Goal: Transaction & Acquisition: Purchase product/service

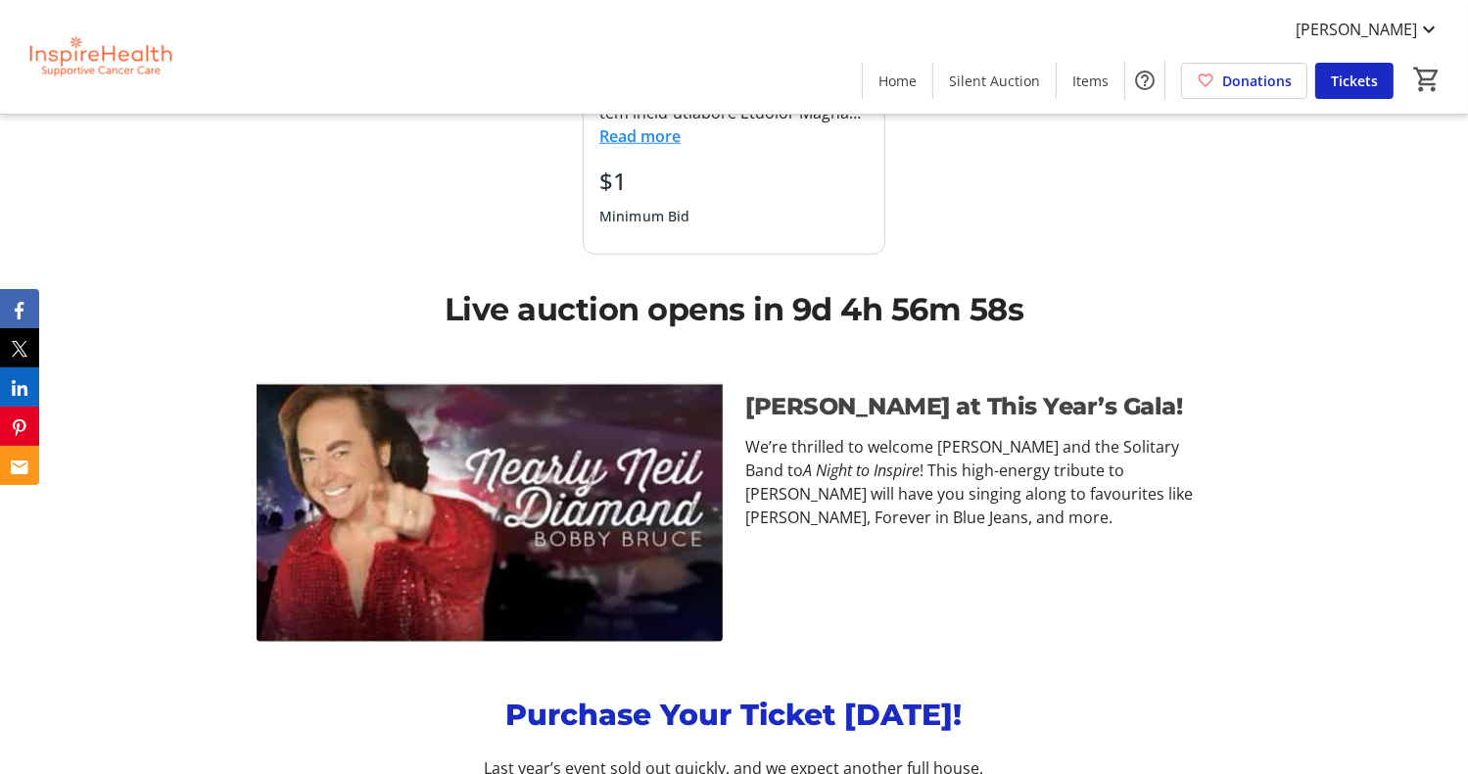
scroll to position [1839, 0]
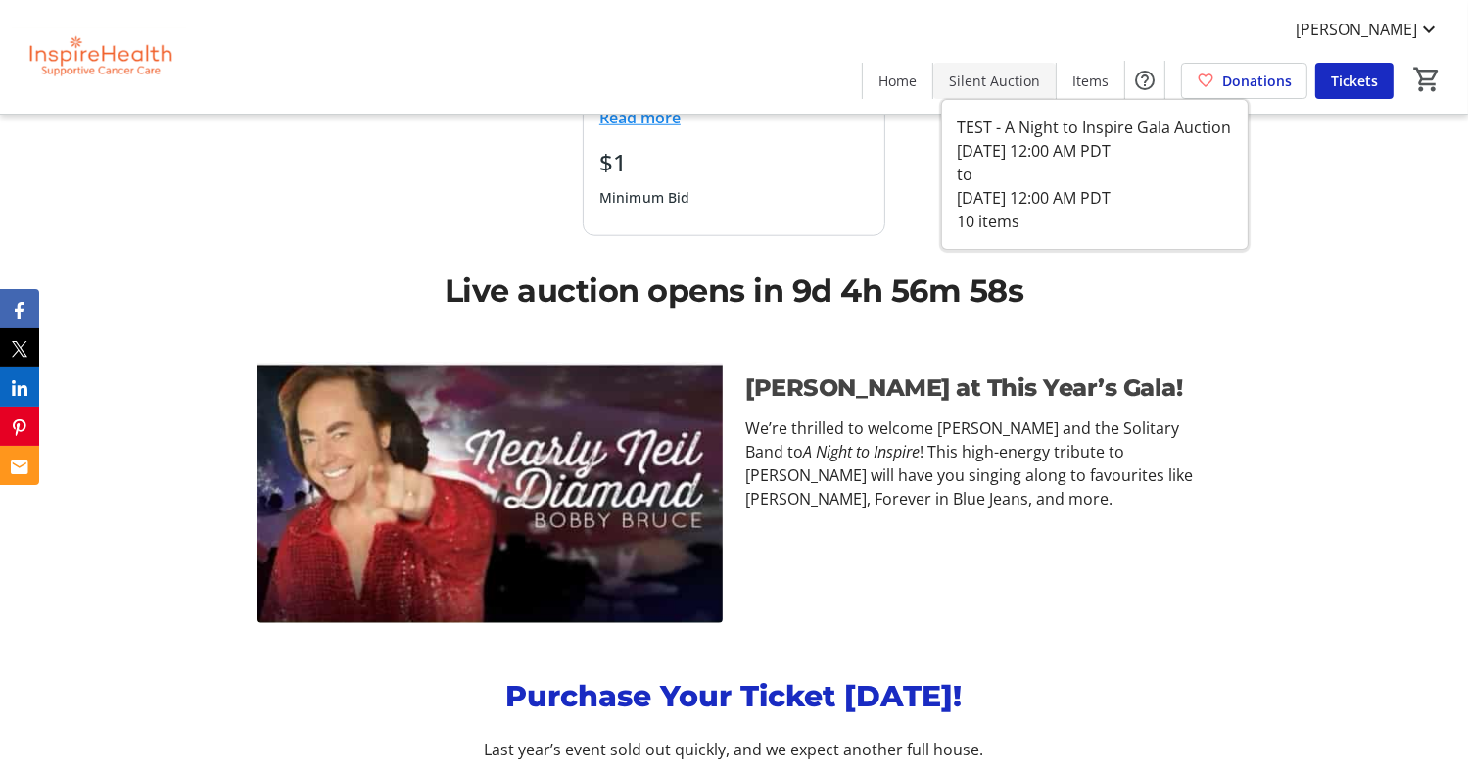
click at [995, 73] on span "Silent Auction" at bounding box center [994, 81] width 91 height 21
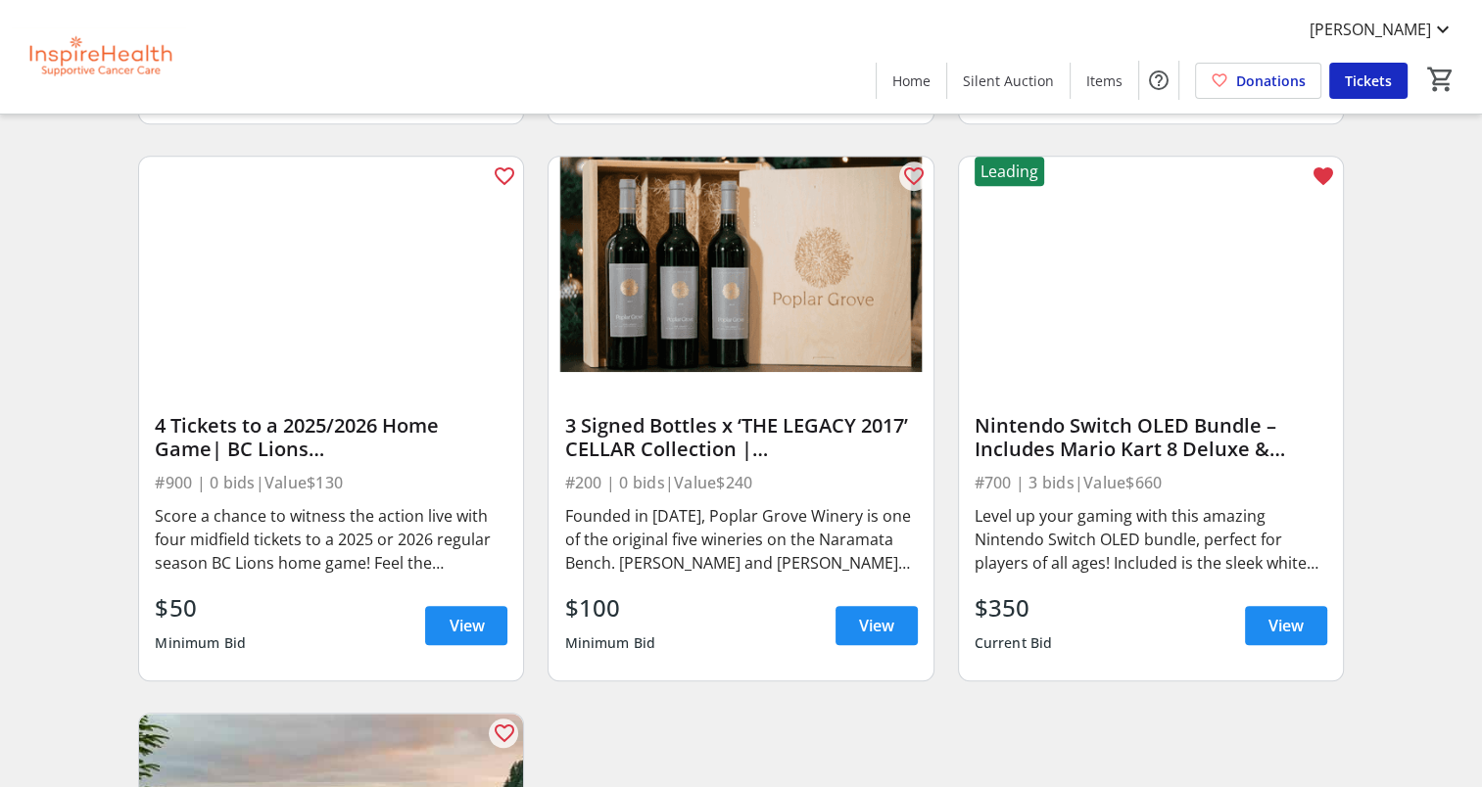
scroll to position [1271, 0]
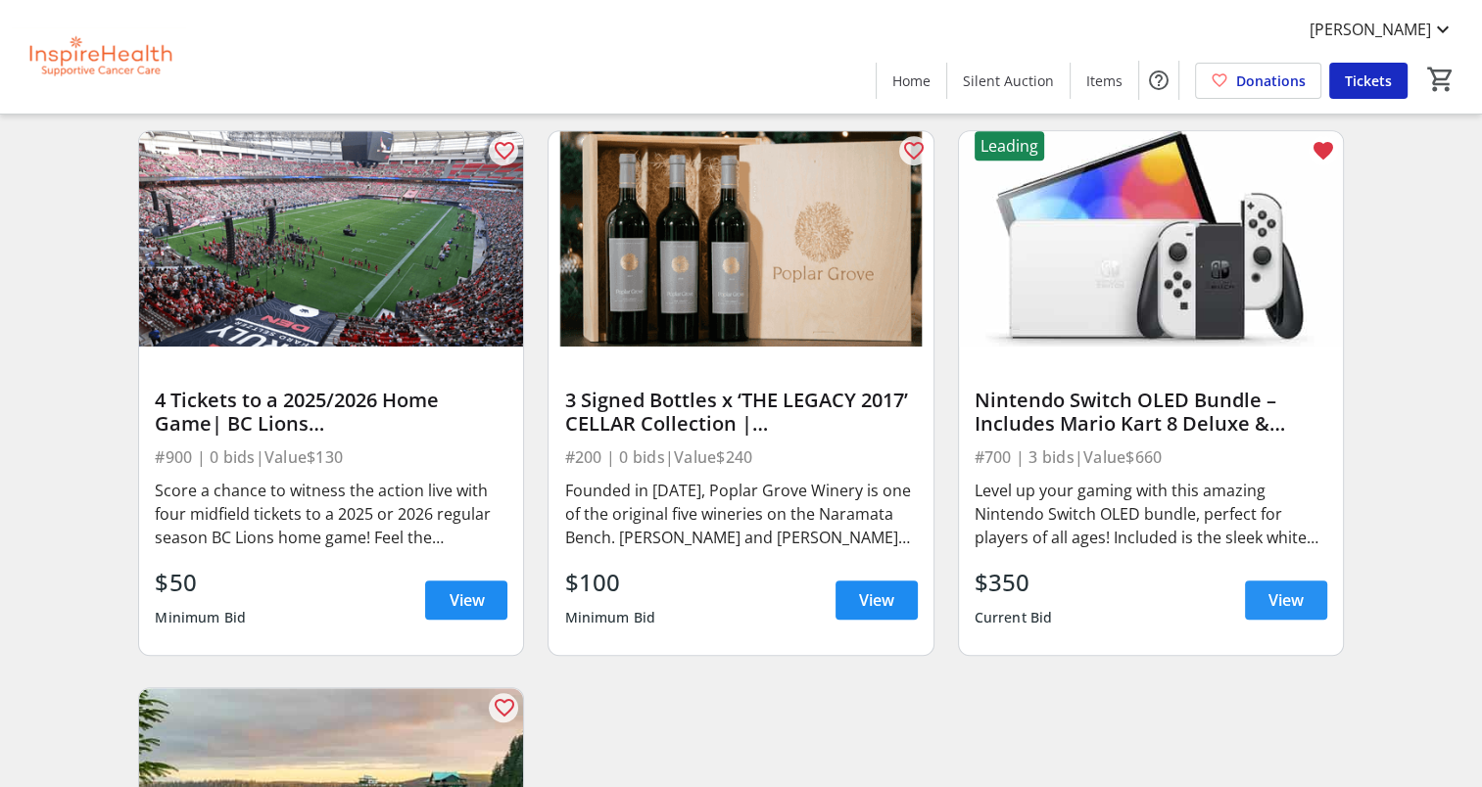
click at [1277, 596] on span "View" at bounding box center [1285, 601] width 35 height 24
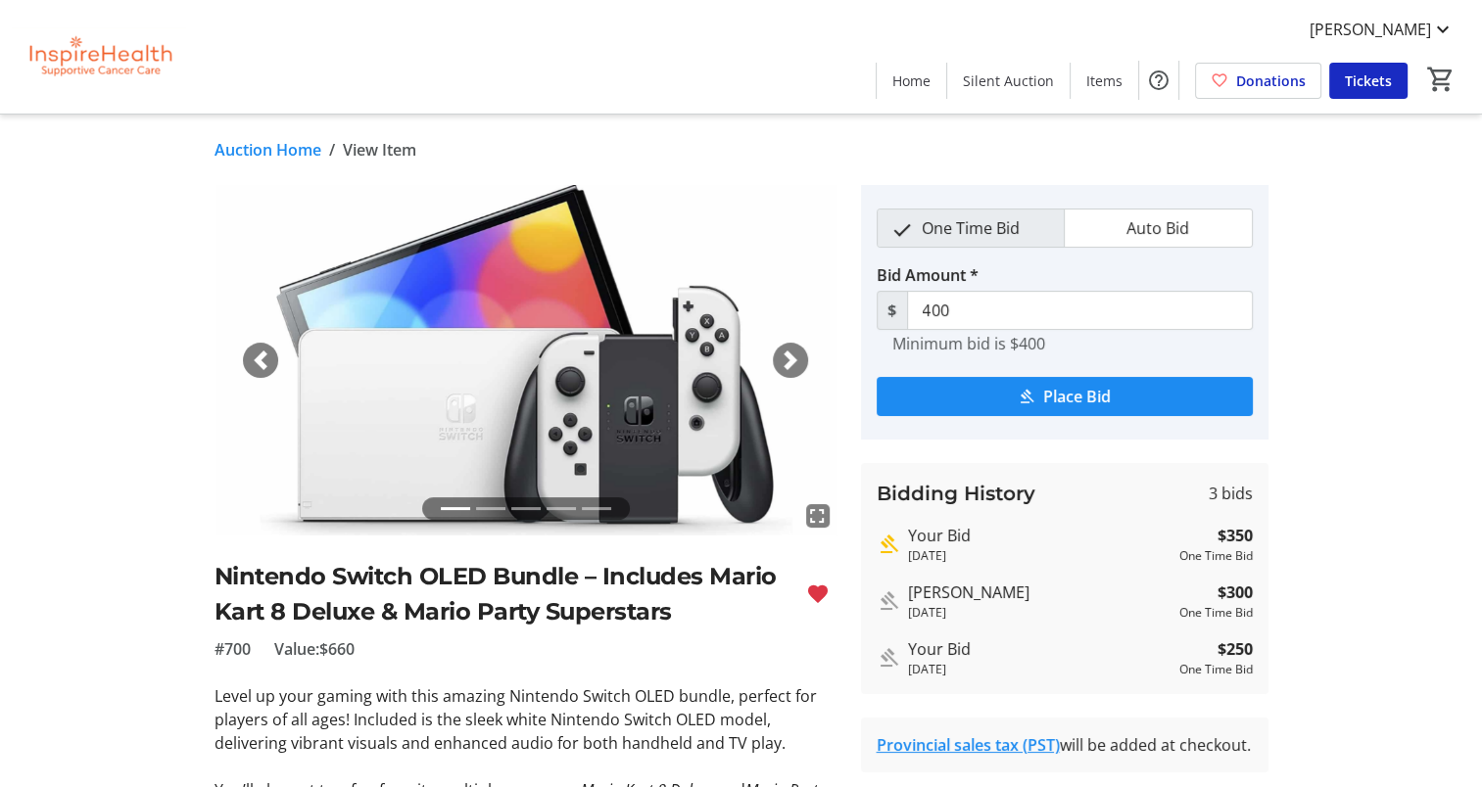
click at [262, 150] on link "Auction Home" at bounding box center [267, 150] width 107 height 24
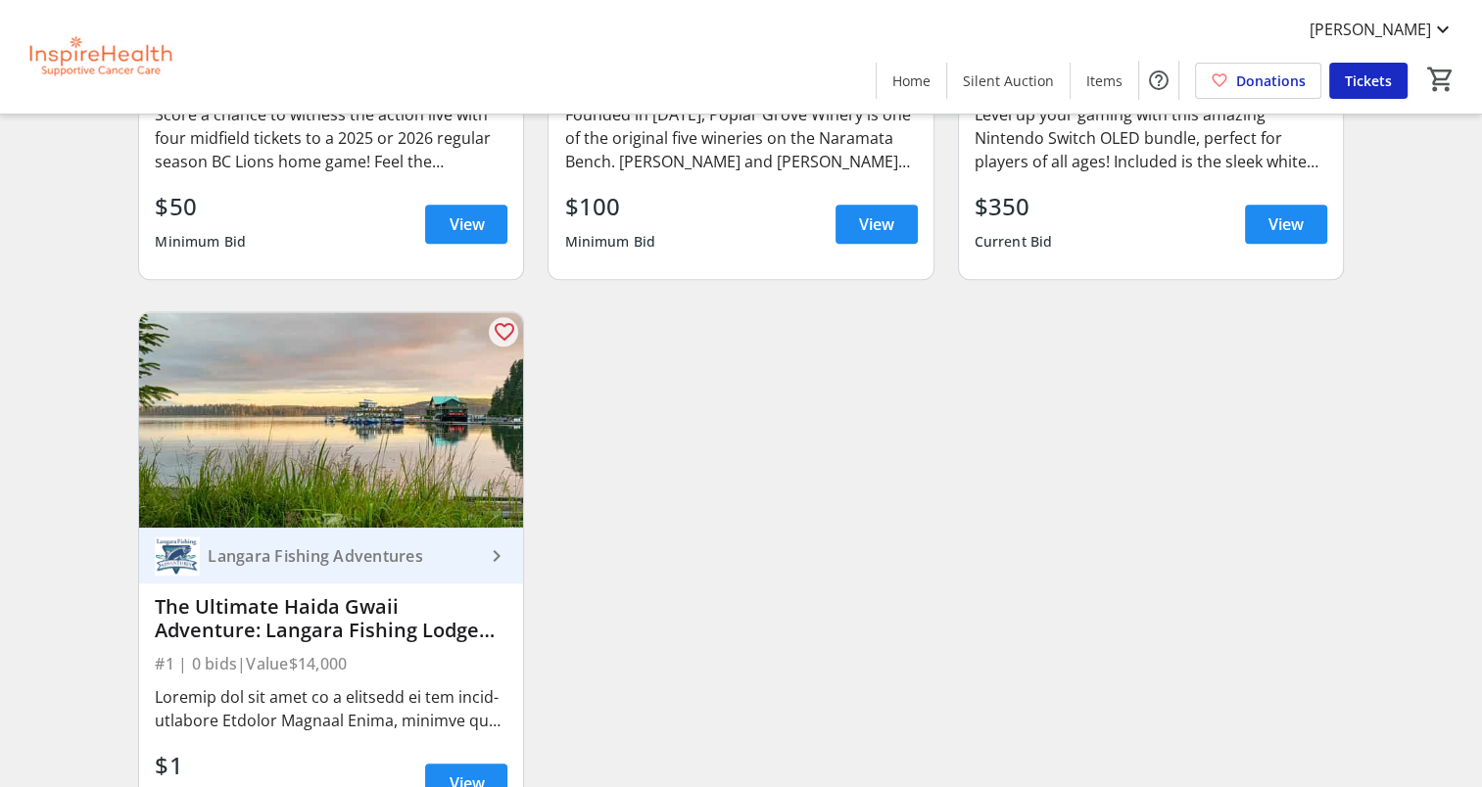
scroll to position [1757, 0]
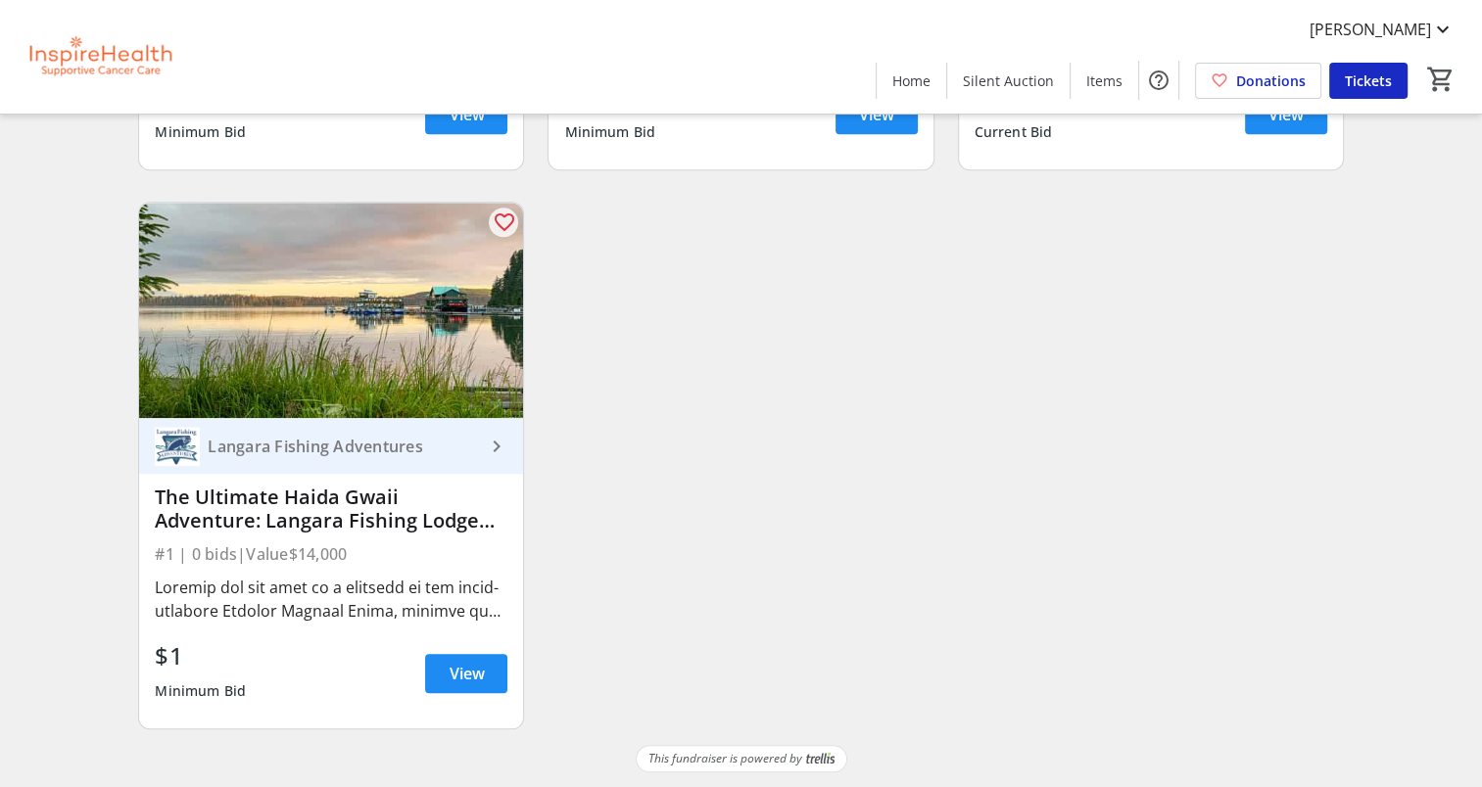
click at [268, 449] on div "Langara Fishing Adventures" at bounding box center [342, 447] width 284 height 20
click at [329, 446] on div "Langara Fishing Adventures" at bounding box center [342, 447] width 284 height 20
click at [466, 680] on span "View" at bounding box center [466, 674] width 35 height 24
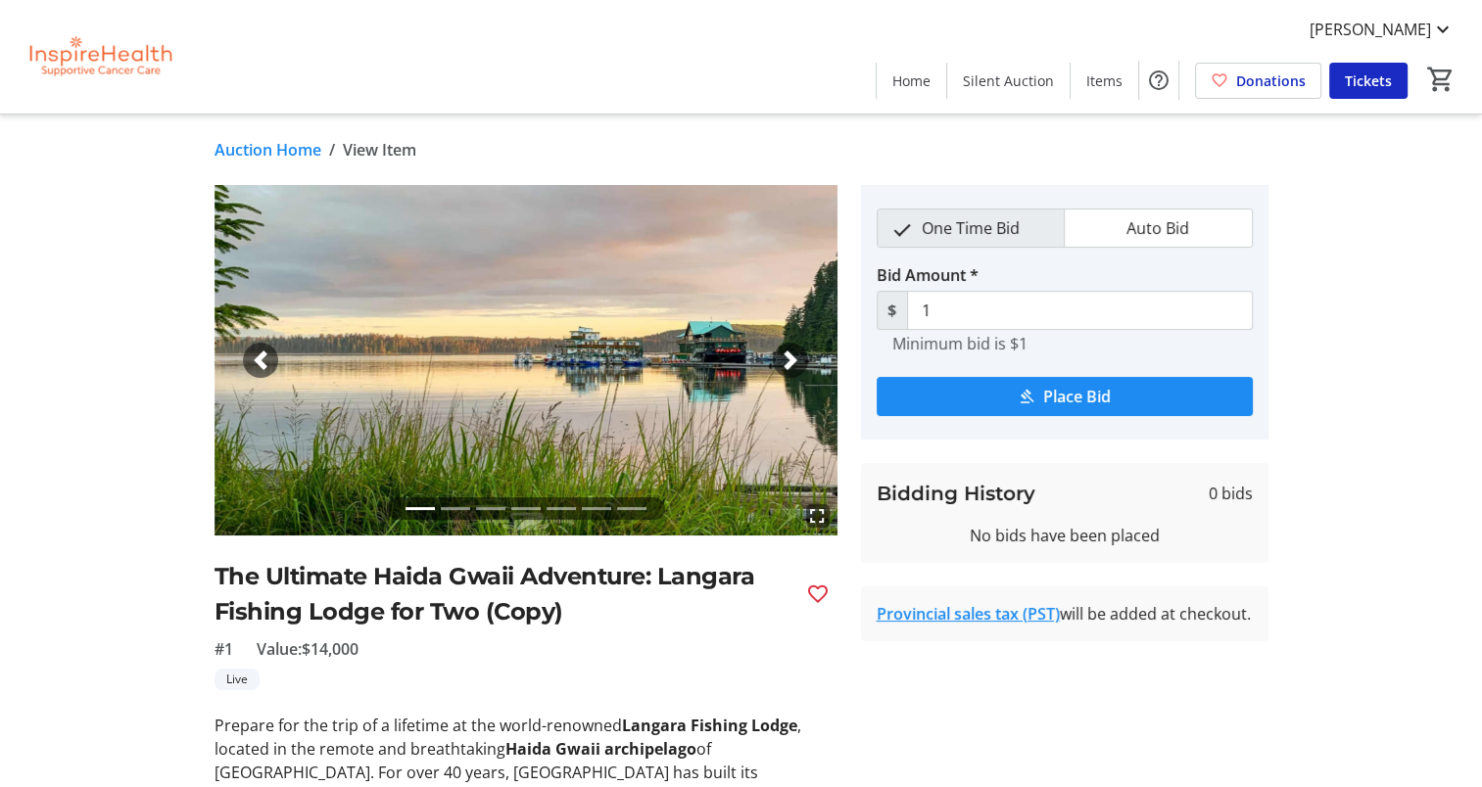
click at [819, 59] on div "[PERSON_NAME] Home Silent Auction Items Donations Tickets 0" at bounding box center [741, 57] width 1482 height 114
click at [737, 64] on div "[PERSON_NAME] Home Silent Auction Items Donations Tickets 0" at bounding box center [741, 57] width 1482 height 114
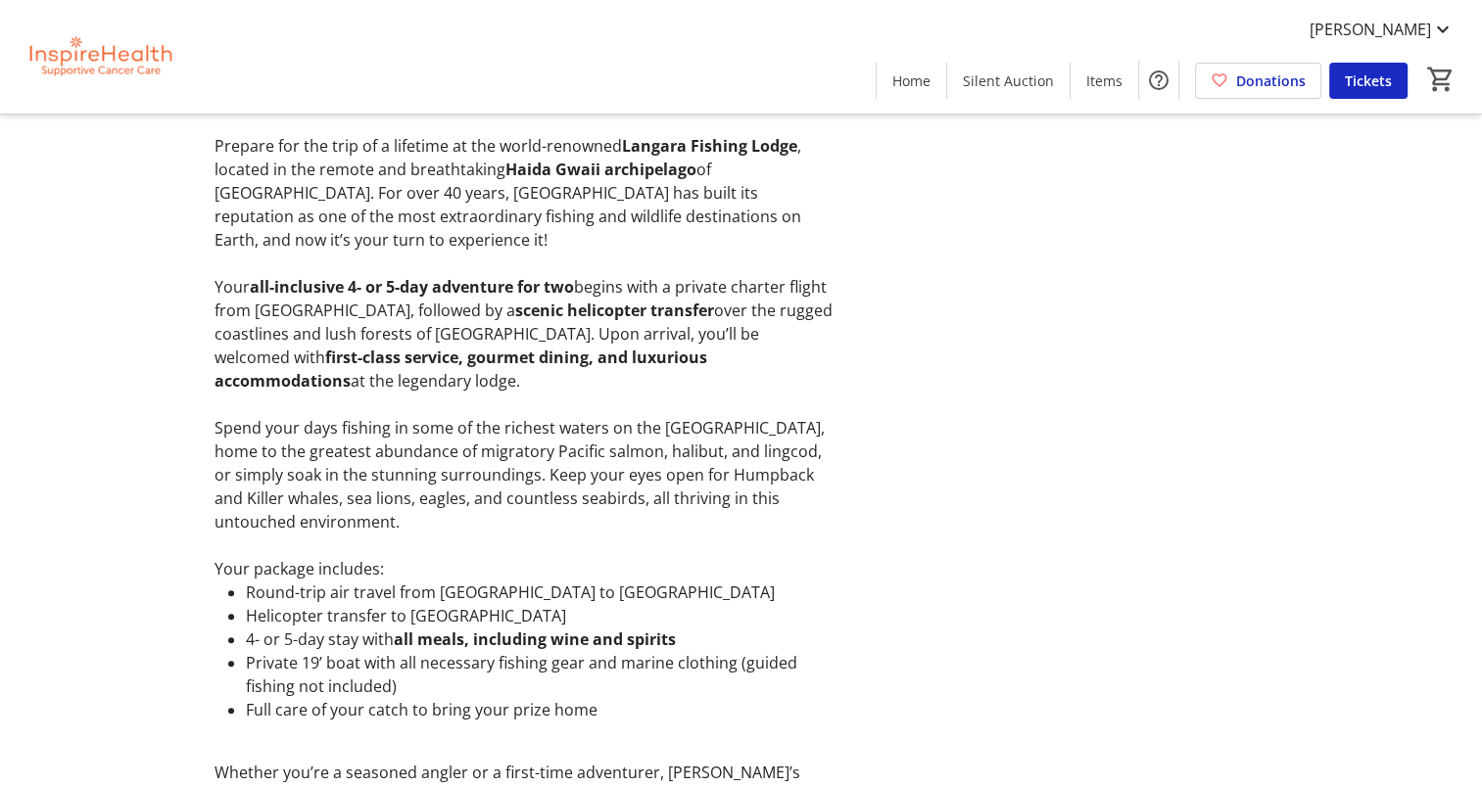
scroll to position [454, 0]
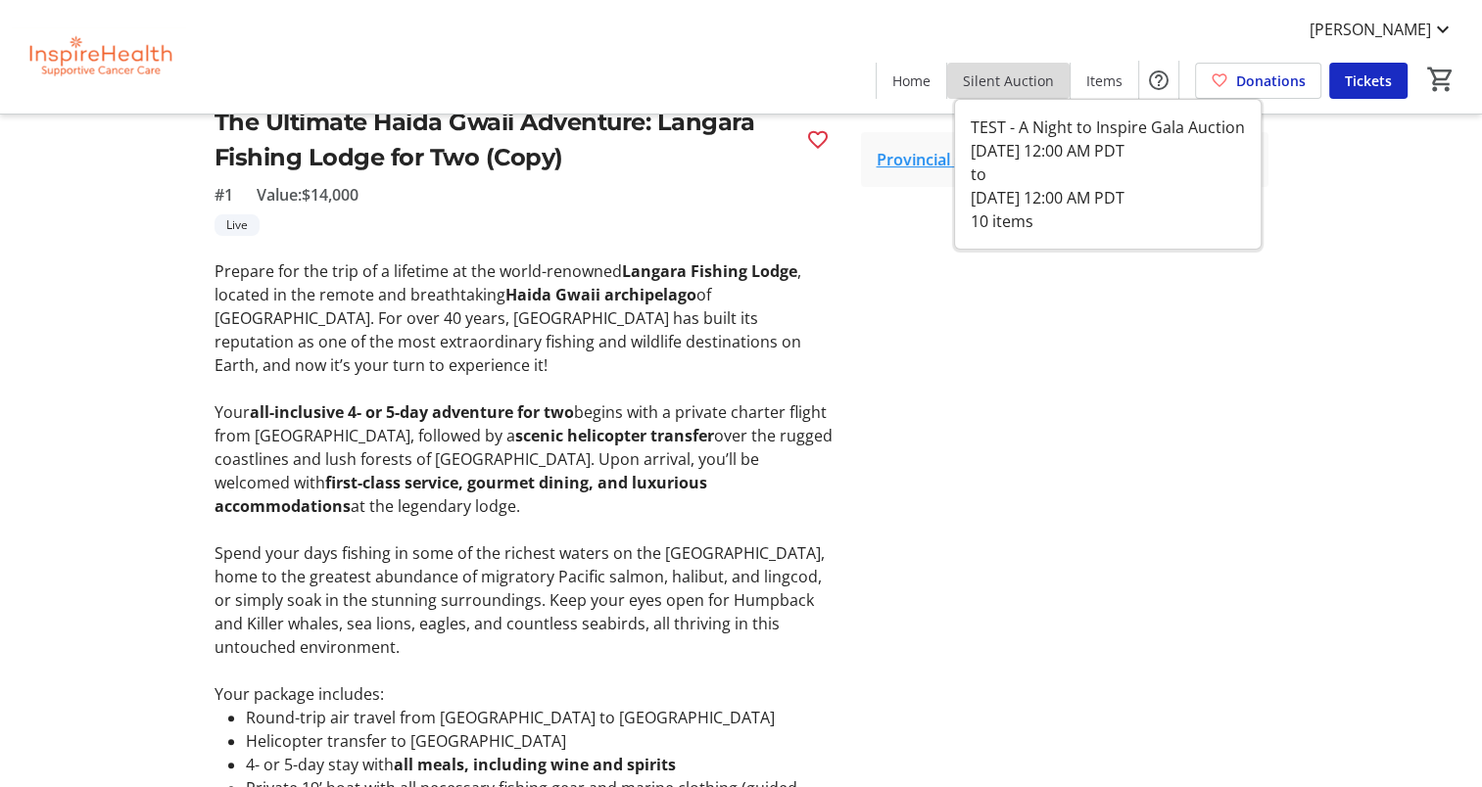
click at [1023, 74] on span "Silent Auction" at bounding box center [1008, 81] width 91 height 21
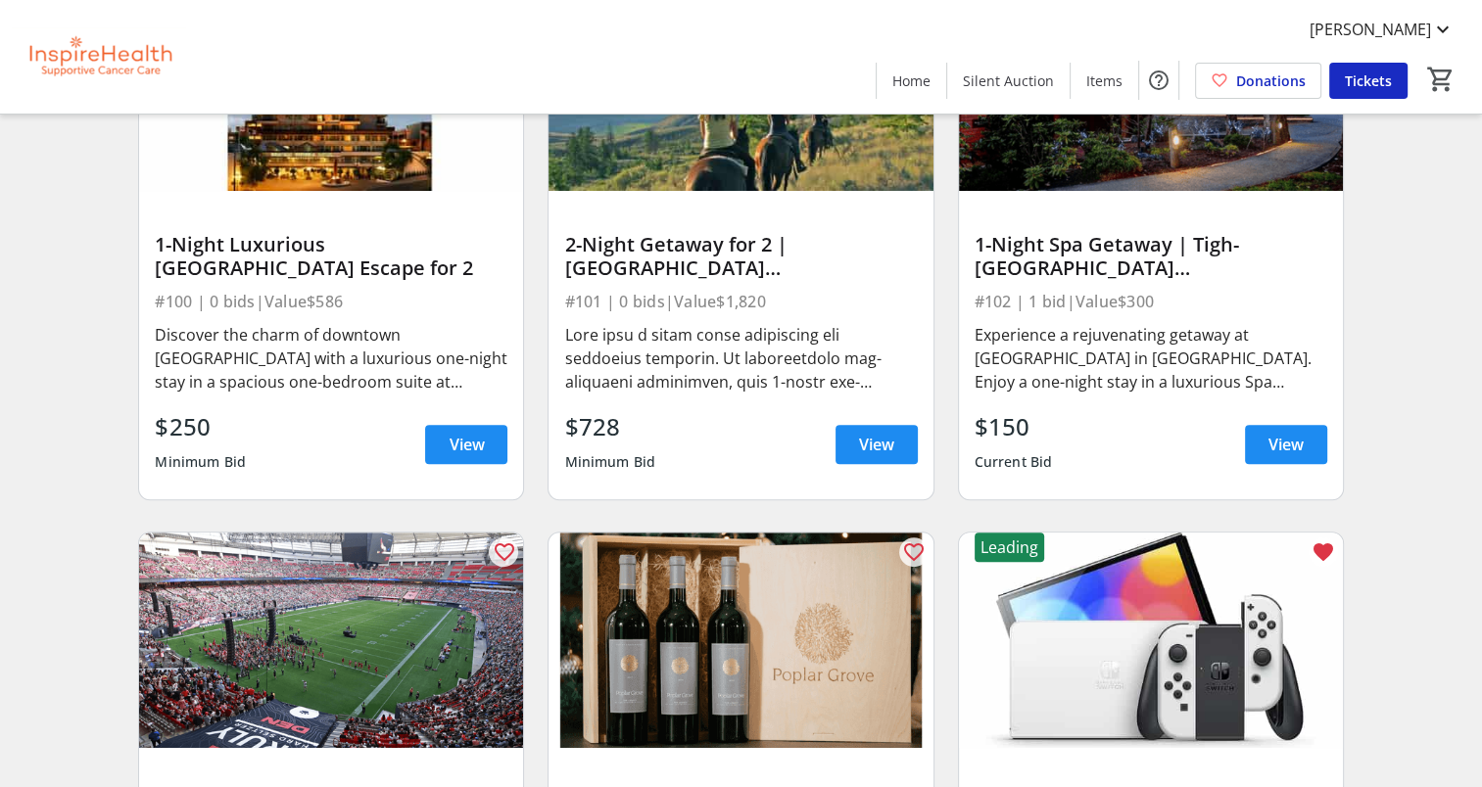
scroll to position [868, 0]
